Goal: Task Accomplishment & Management: Use online tool/utility

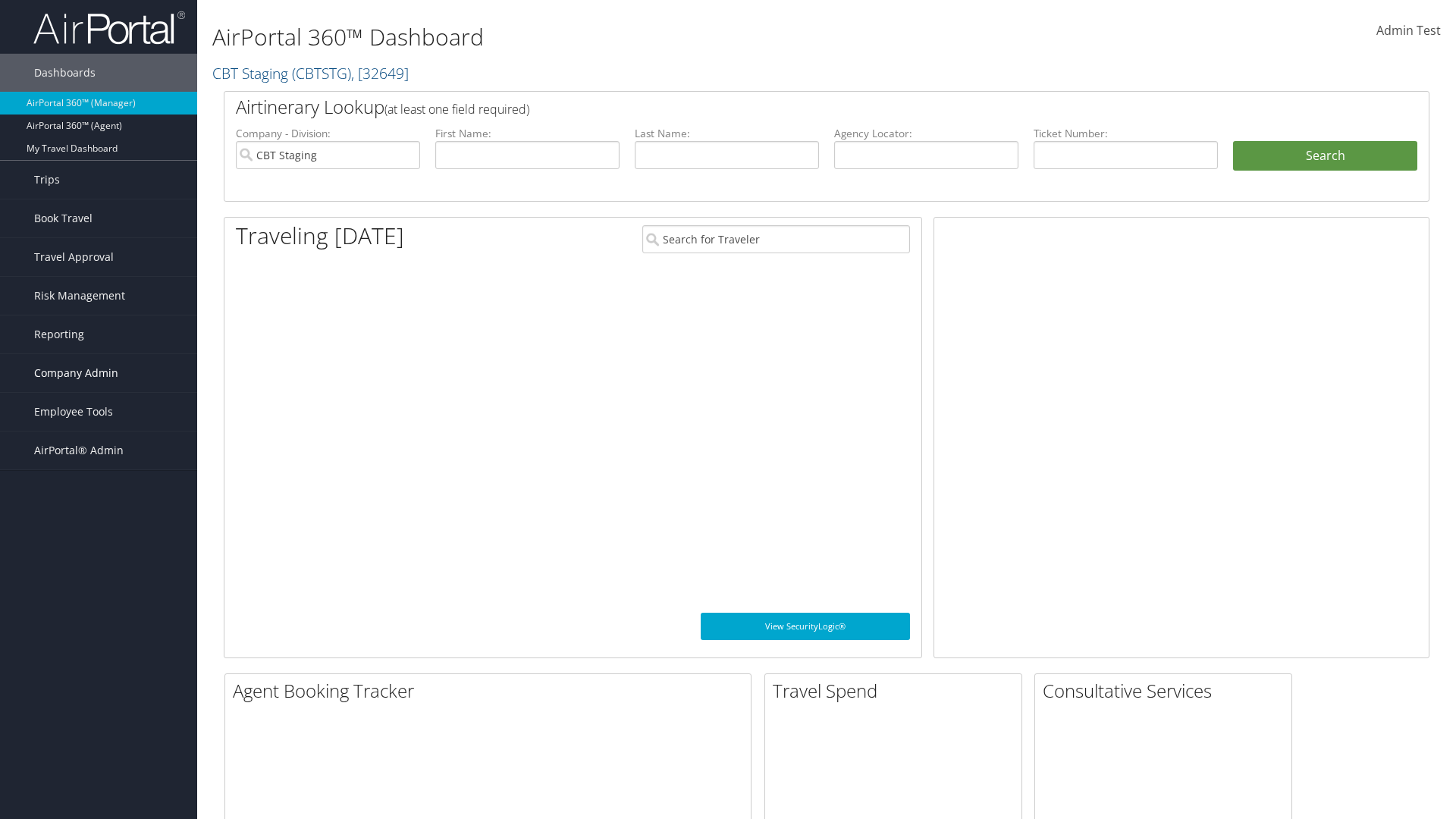
click at [98, 373] on span "Company Admin" at bounding box center [76, 373] width 84 height 38
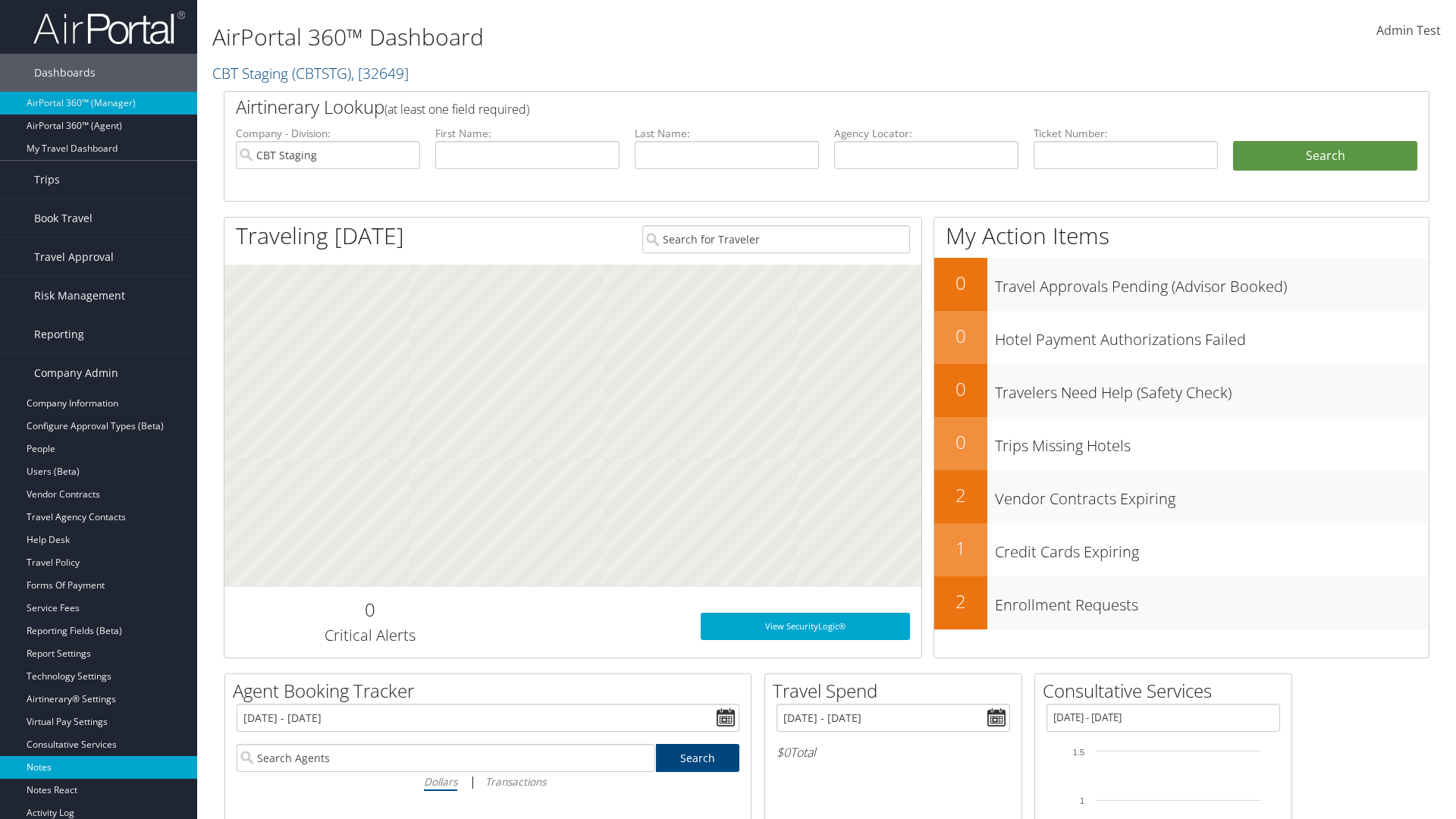
click at [98, 768] on link "Notes" at bounding box center [98, 767] width 197 height 23
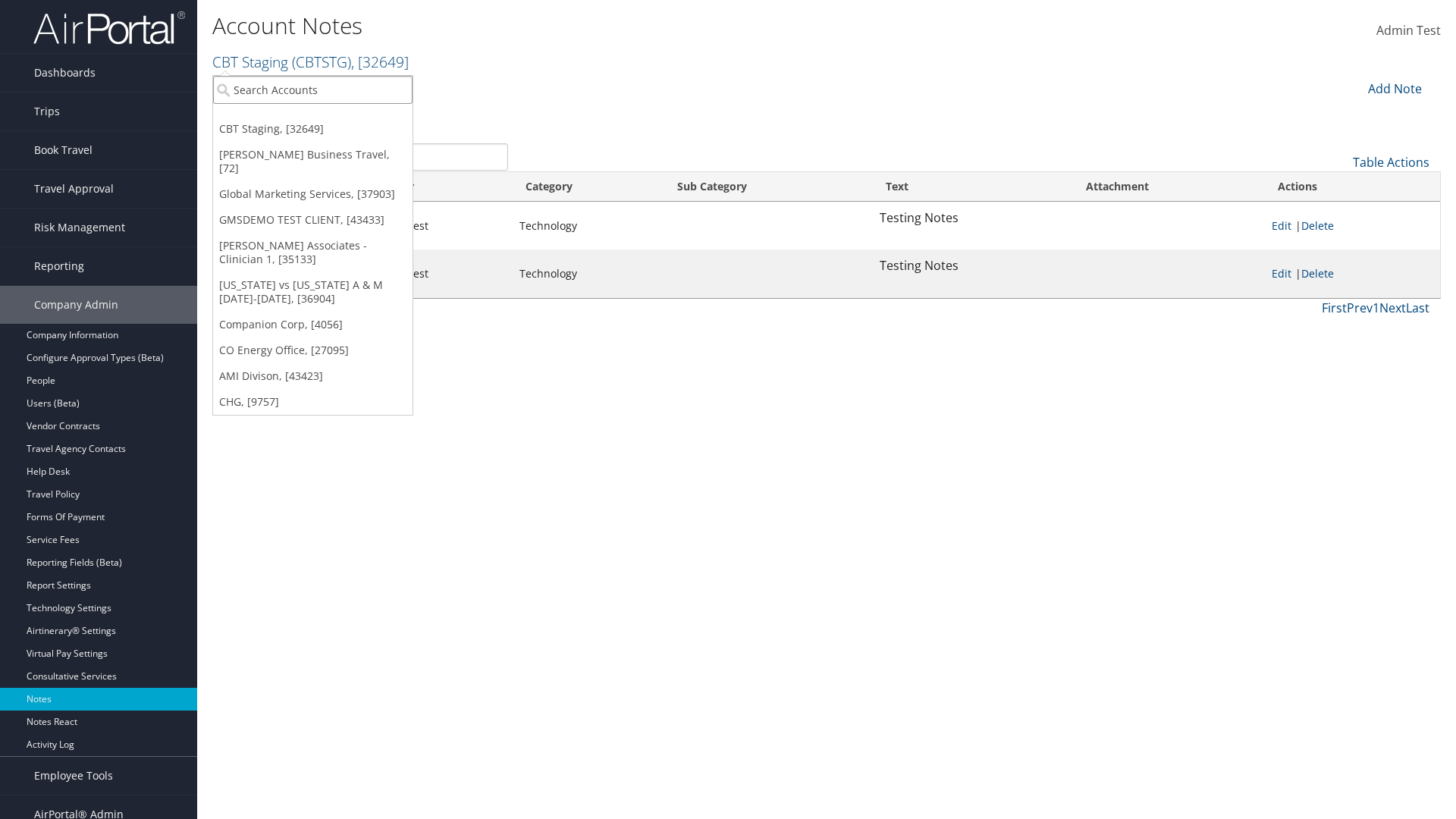
click at [313, 89] on input "search" at bounding box center [313, 89] width 200 height 28
type input "Global Marketing Services"
click at [327, 117] on div "Global Marketing Services (301946), [37903]" at bounding box center [327, 117] width 244 height 14
